Goal: Task Accomplishment & Management: Complete application form

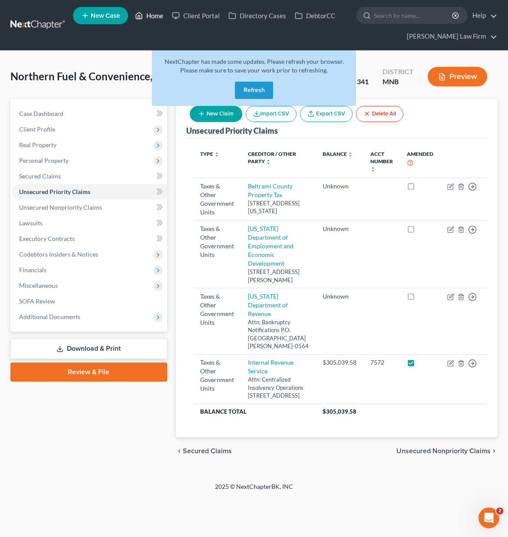
click at [146, 18] on link "Home" at bounding box center [149, 16] width 37 height 16
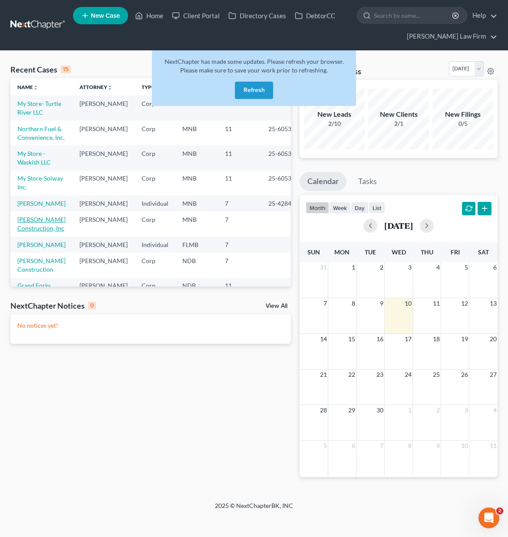
click at [31, 232] on link "[PERSON_NAME] Construction, Inc" at bounding box center [41, 224] width 48 height 16
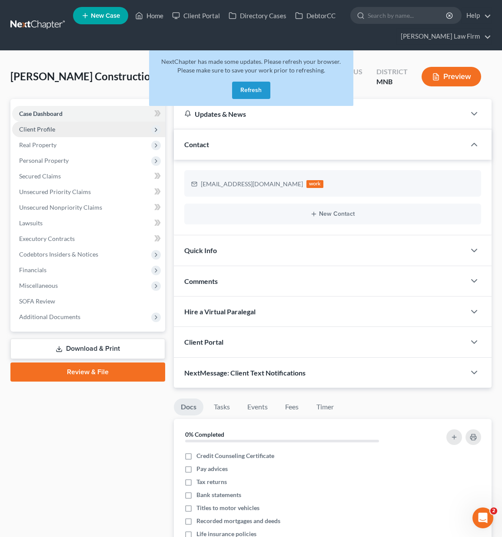
click at [30, 133] on span "Client Profile" at bounding box center [37, 129] width 36 height 7
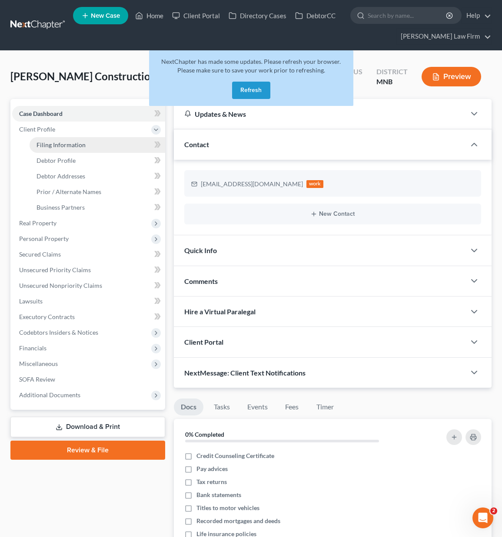
click at [30, 143] on link "Filing Information" at bounding box center [98, 145] width 136 height 16
select select "3"
select select "1"
select select "0"
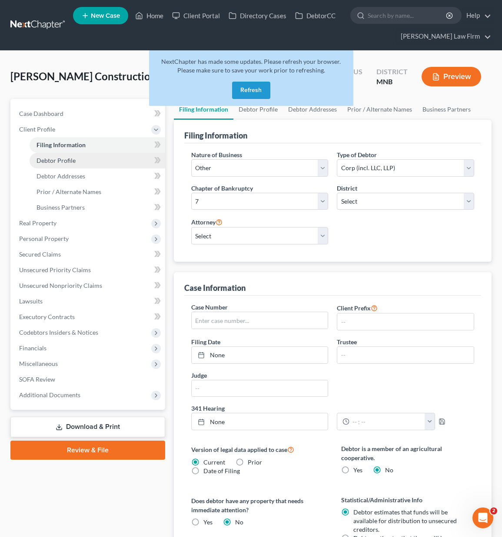
click at [38, 162] on span "Debtor Profile" at bounding box center [55, 160] width 39 height 7
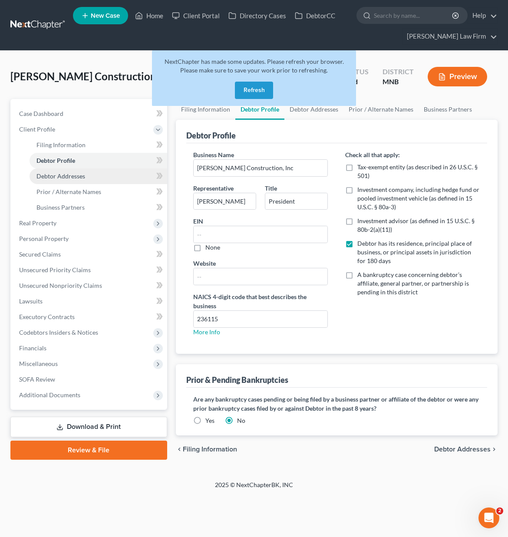
click at [44, 183] on link "Debtor Addresses" at bounding box center [99, 177] width 138 height 16
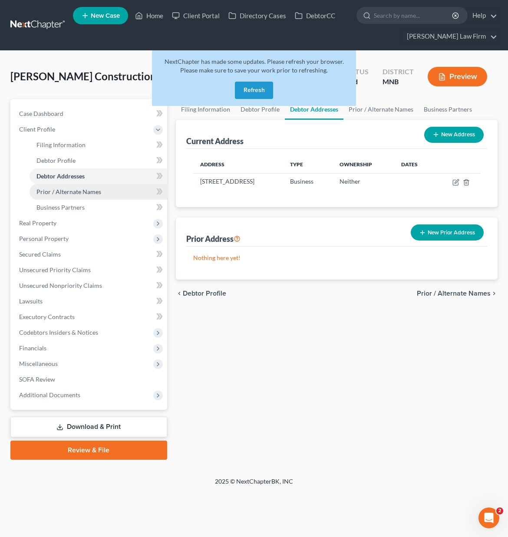
click at [45, 196] on link "Prior / Alternate Names" at bounding box center [99, 192] width 138 height 16
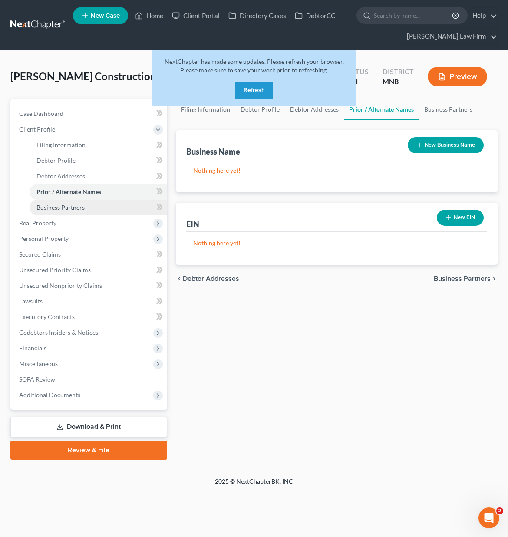
click at [48, 210] on span "Business Partners" at bounding box center [60, 207] width 48 height 7
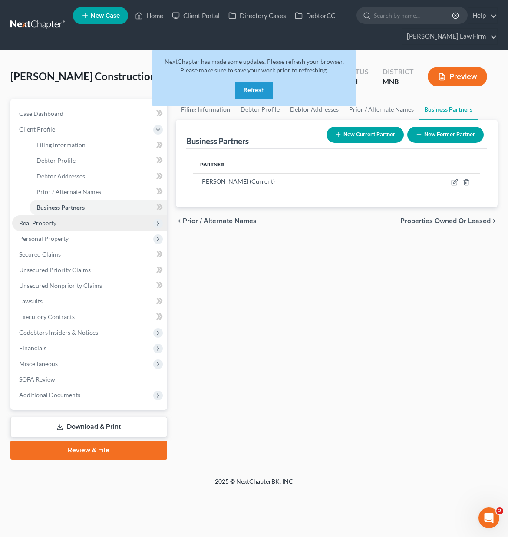
click at [49, 224] on span "Real Property" at bounding box center [37, 222] width 37 height 7
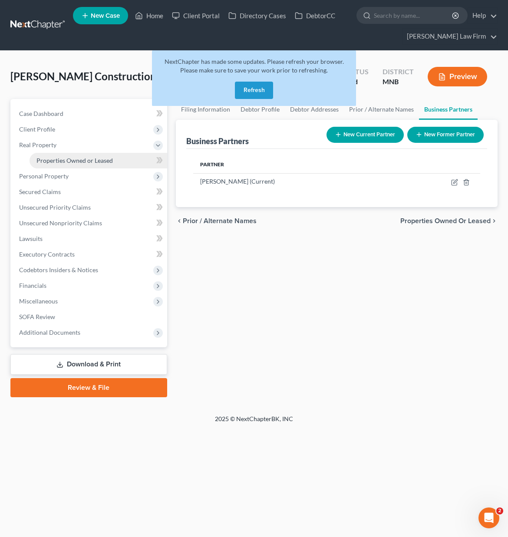
click at [46, 164] on link "Properties Owned or Leased" at bounding box center [99, 161] width 138 height 16
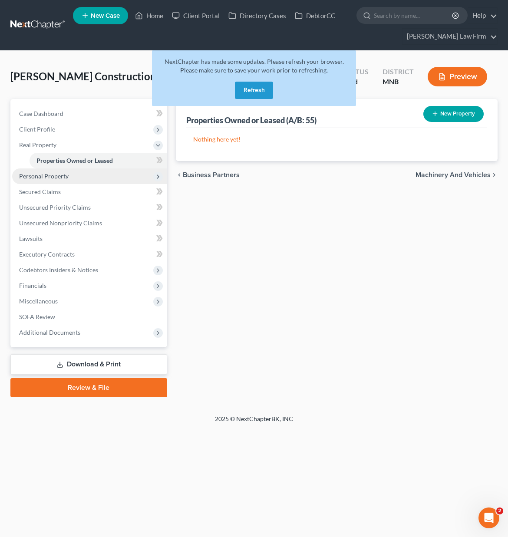
click at [46, 178] on span "Personal Property" at bounding box center [44, 175] width 50 height 7
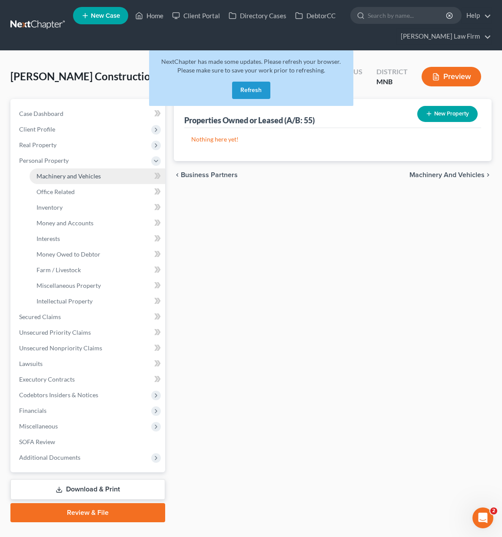
click at [46, 180] on link "Machinery and Vehicles" at bounding box center [98, 177] width 136 height 16
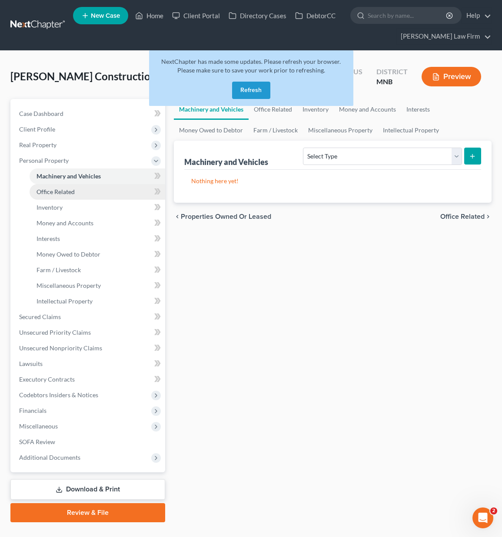
click at [47, 197] on link "Office Related" at bounding box center [98, 192] width 136 height 16
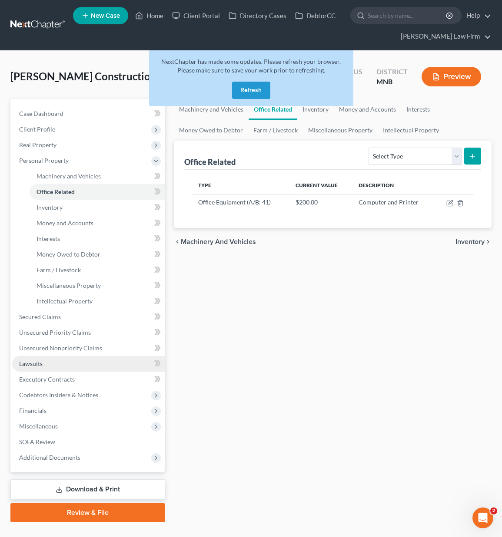
click at [42, 363] on span "Lawsuits" at bounding box center [30, 363] width 23 height 7
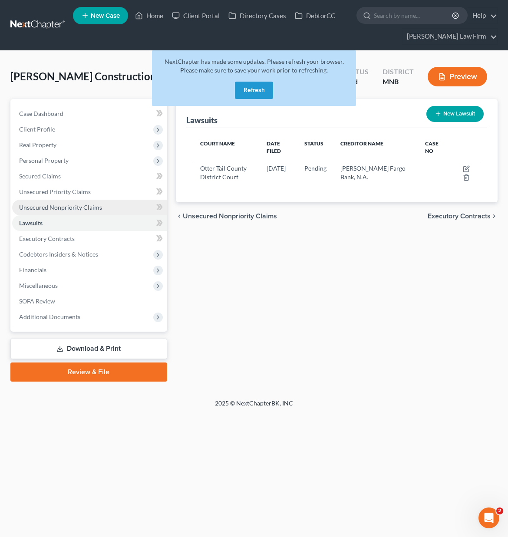
click at [61, 208] on span "Unsecured Nonpriority Claims" at bounding box center [60, 207] width 83 height 7
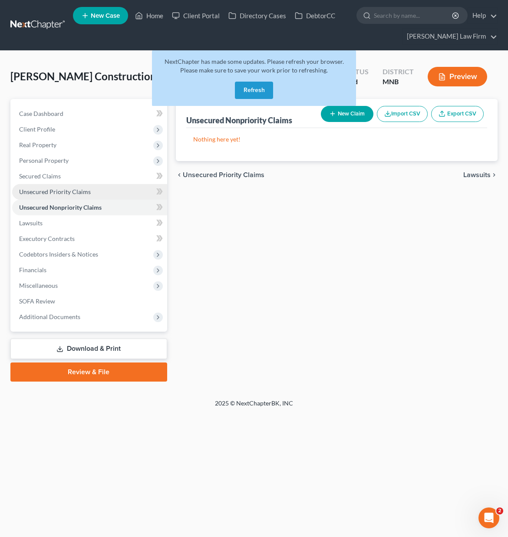
click at [60, 193] on span "Unsecured Priority Claims" at bounding box center [55, 191] width 72 height 7
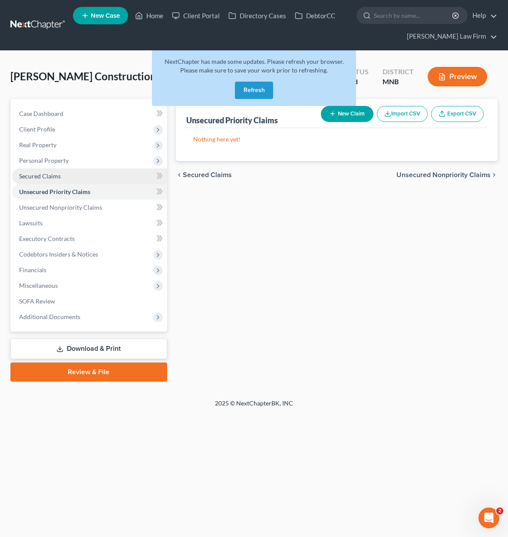
click at [56, 176] on span "Secured Claims" at bounding box center [40, 175] width 42 height 7
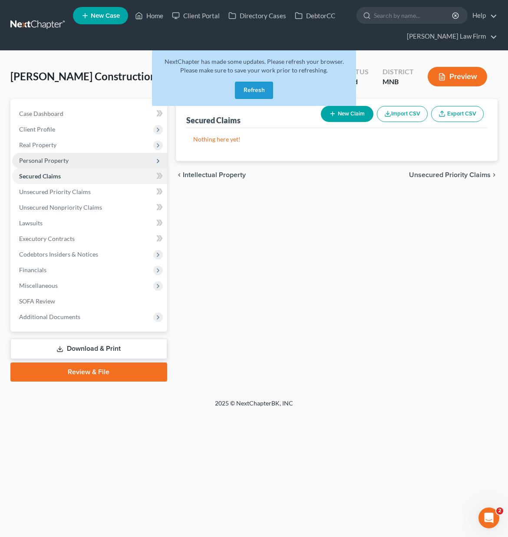
click at [55, 162] on span "Personal Property" at bounding box center [44, 160] width 50 height 7
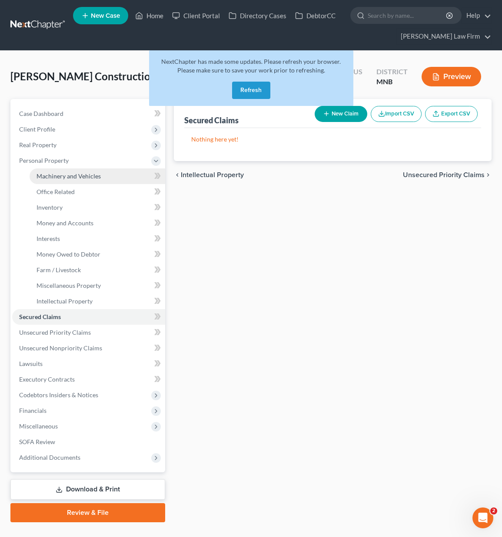
click at [53, 180] on link "Machinery and Vehicles" at bounding box center [98, 177] width 136 height 16
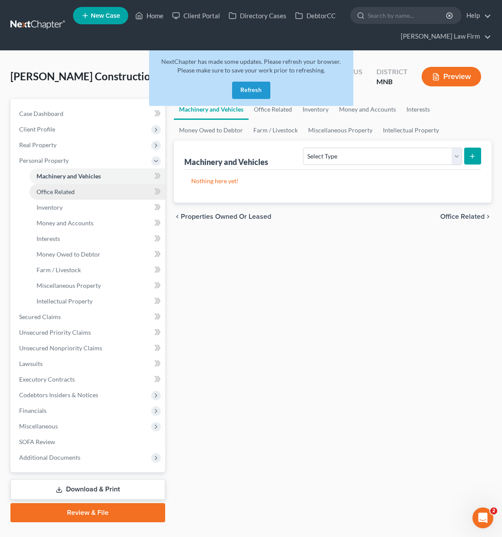
click at [56, 194] on span "Office Related" at bounding box center [55, 191] width 38 height 7
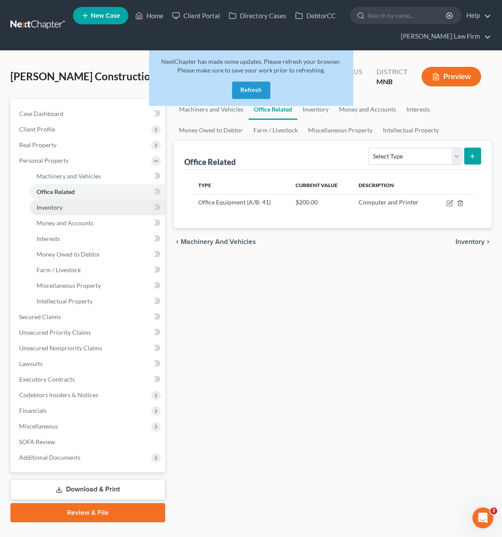
click at [57, 209] on span "Inventory" at bounding box center [49, 207] width 26 height 7
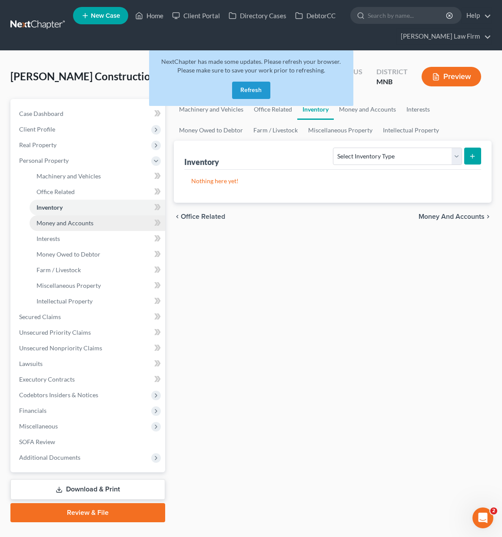
click at [58, 224] on span "Money and Accounts" at bounding box center [64, 222] width 57 height 7
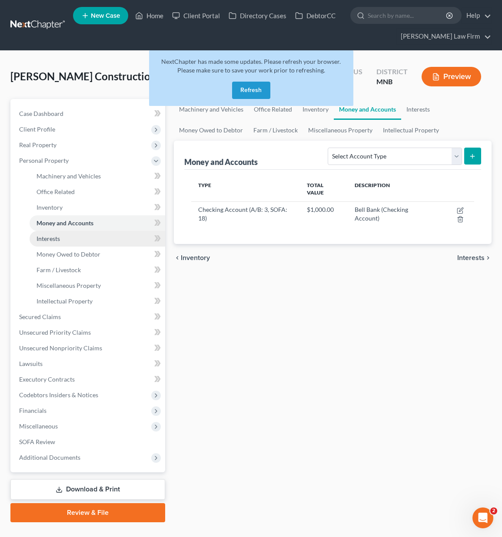
click at [59, 237] on span "Interests" at bounding box center [47, 238] width 23 height 7
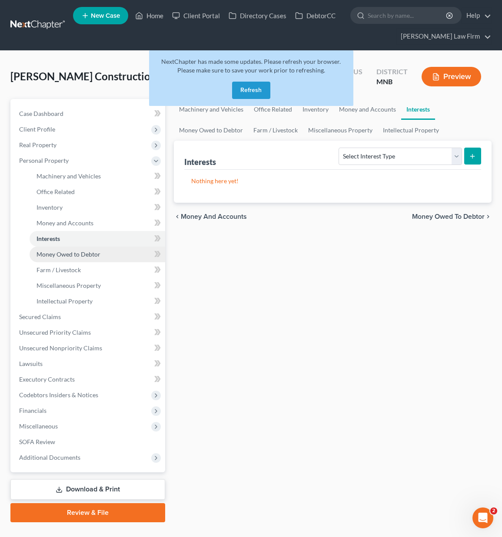
click at [58, 249] on link "Money Owed to Debtor" at bounding box center [98, 255] width 136 height 16
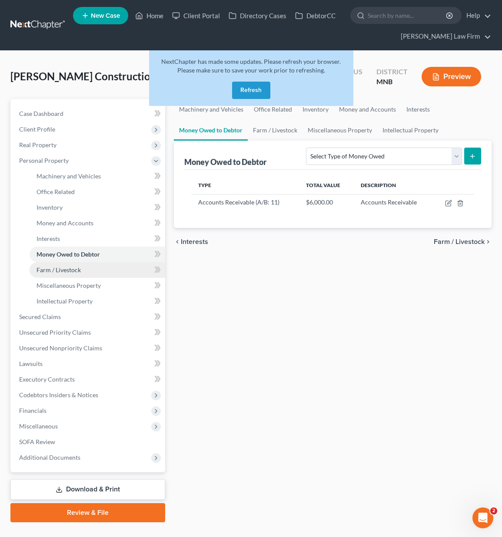
click at [61, 264] on link "Farm / Livestock" at bounding box center [98, 270] width 136 height 16
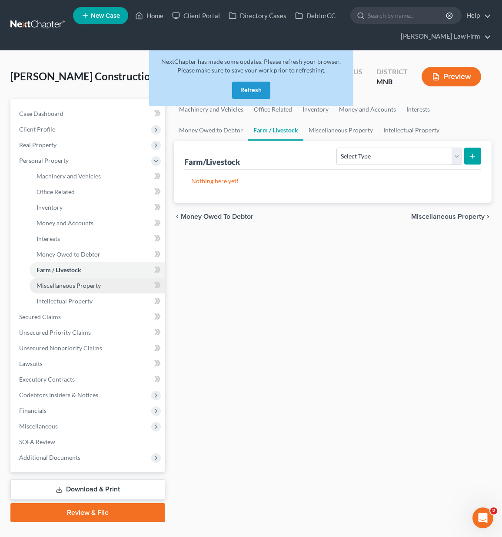
click at [65, 287] on span "Miscellaneous Property" at bounding box center [68, 285] width 64 height 7
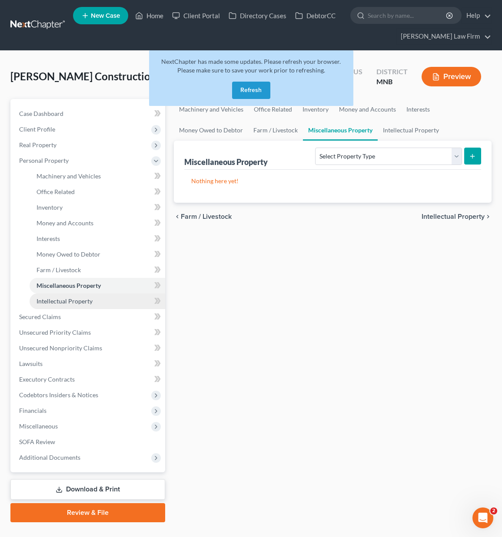
click at [63, 302] on span "Intellectual Property" at bounding box center [64, 301] width 56 height 7
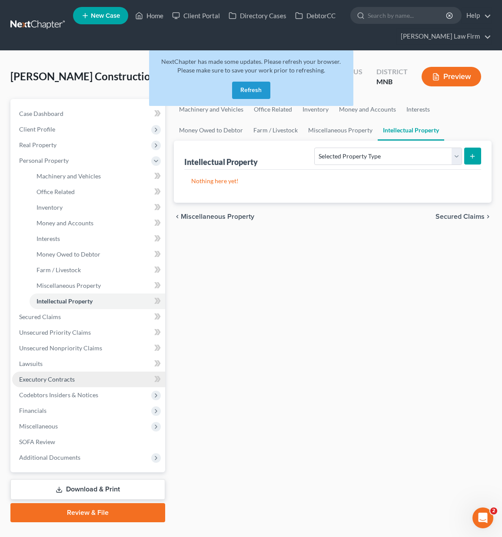
click at [48, 376] on span "Executory Contracts" at bounding box center [47, 379] width 56 height 7
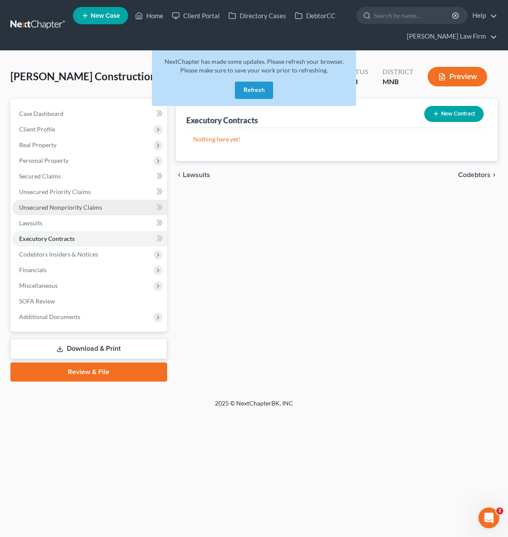
click at [33, 206] on span "Unsecured Nonpriority Claims" at bounding box center [60, 207] width 83 height 7
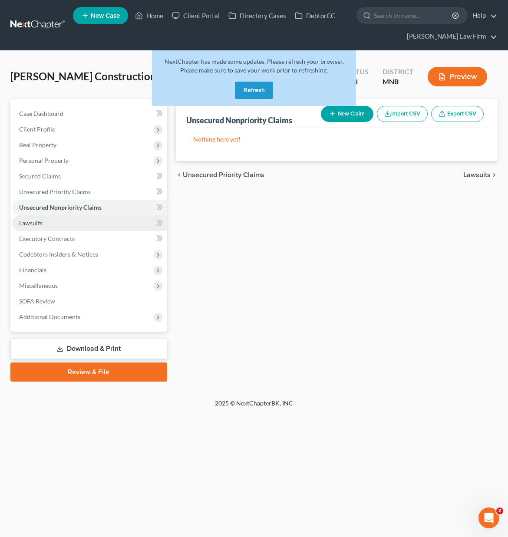
click at [33, 223] on span "Lawsuits" at bounding box center [30, 222] width 23 height 7
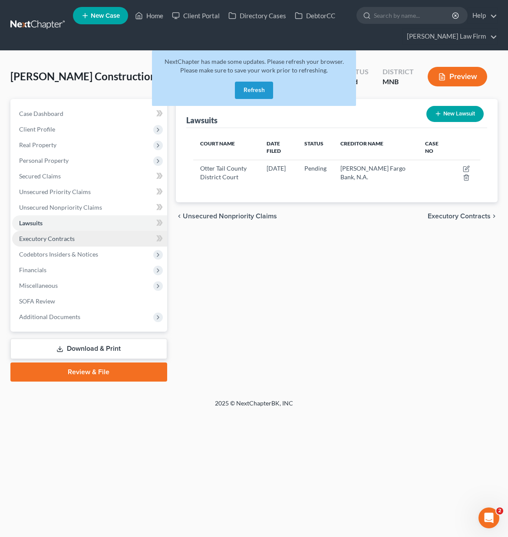
click at [35, 245] on link "Executory Contracts" at bounding box center [89, 239] width 155 height 16
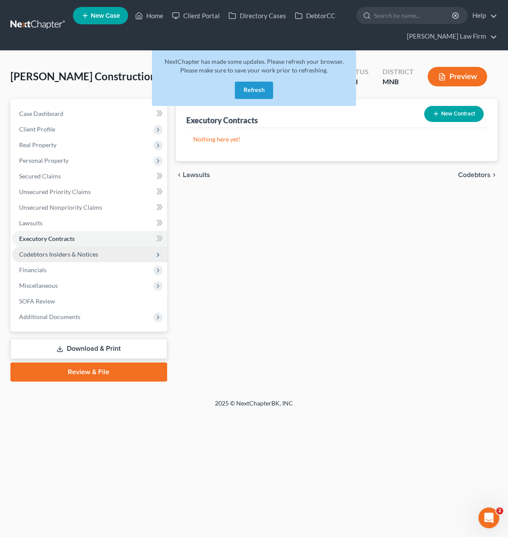
click at [35, 259] on span "Codebtors Insiders & Notices" at bounding box center [89, 255] width 155 height 16
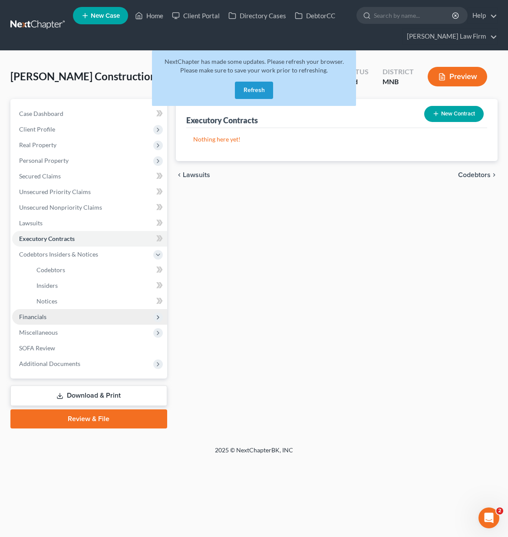
click at [37, 318] on span "Financials" at bounding box center [32, 316] width 27 height 7
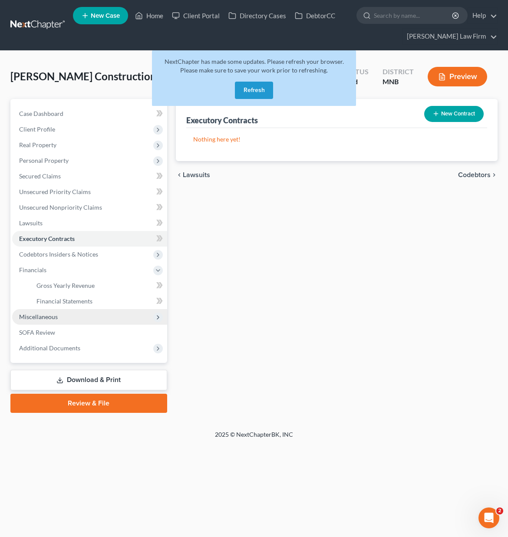
click at [38, 316] on span "Miscellaneous" at bounding box center [38, 316] width 39 height 7
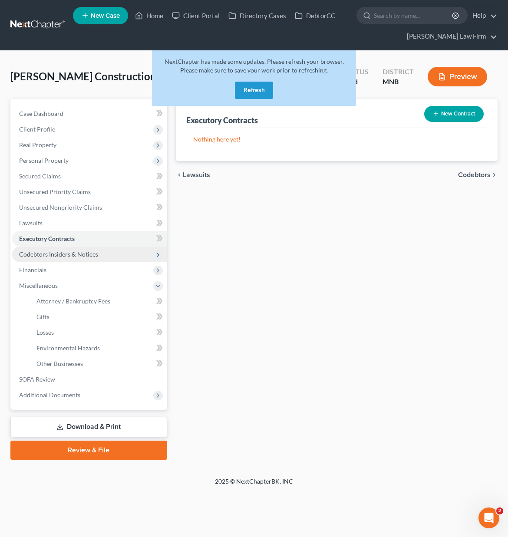
click at [42, 256] on span "Codebtors Insiders & Notices" at bounding box center [58, 254] width 79 height 7
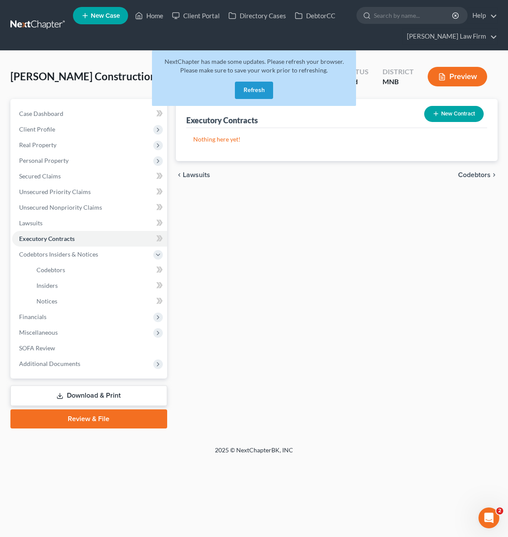
click at [267, 85] on button "Refresh" at bounding box center [254, 90] width 38 height 17
